Goal: Task Accomplishment & Management: Manage account settings

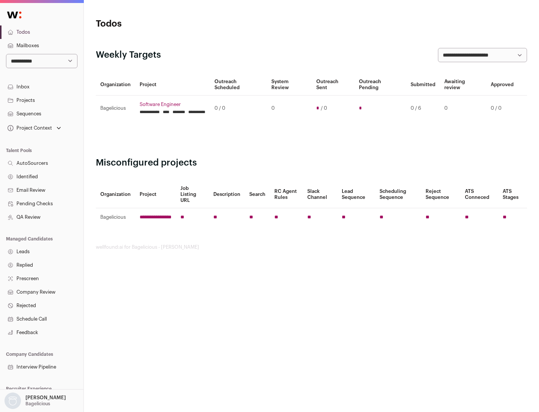
click at [42, 100] on link "Projects" at bounding box center [41, 100] width 83 height 13
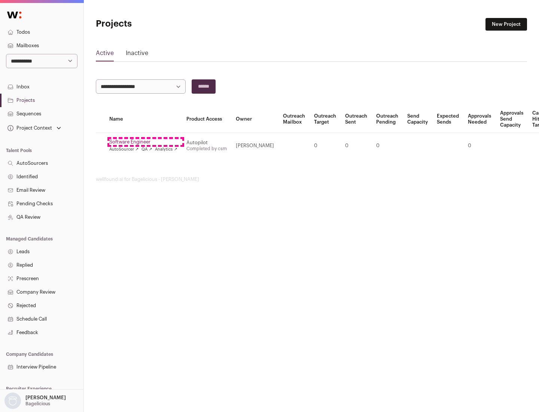
click at [146, 142] on link "Software Engineer" at bounding box center [143, 142] width 68 height 6
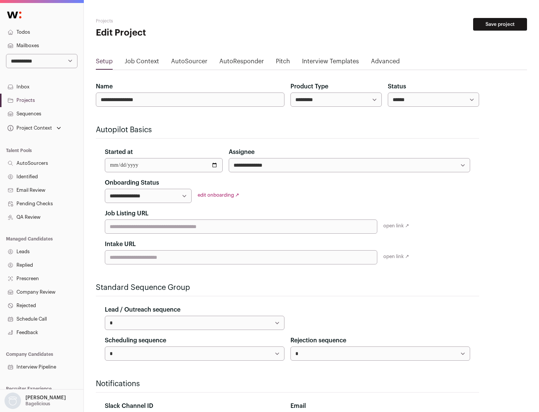
click at [500, 24] on button "Save project" at bounding box center [500, 24] width 54 height 13
